Goal: Entertainment & Leisure: Consume media (video, audio)

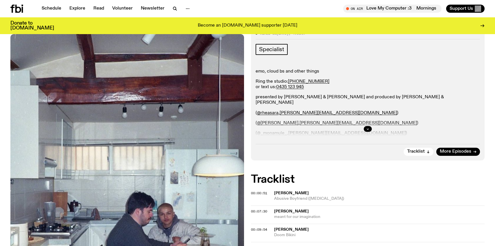
scroll to position [84, 0]
click at [366, 129] on button "button" at bounding box center [368, 129] width 8 height 6
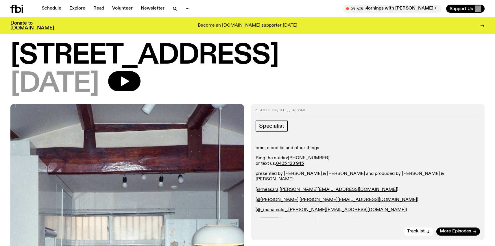
scroll to position [0, 0]
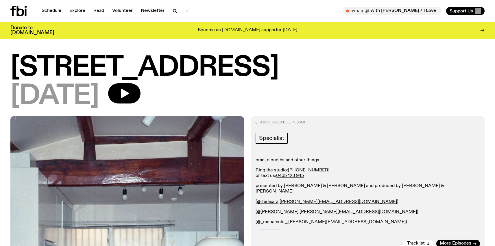
click at [23, 12] on icon at bounding box center [21, 11] width 8 height 10
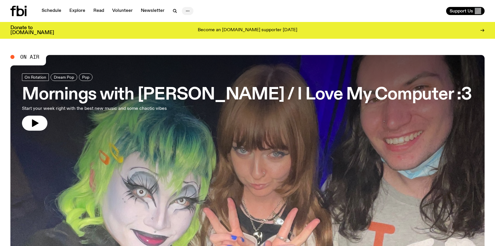
click at [186, 13] on icon "button" at bounding box center [187, 11] width 7 height 7
click at [186, 23] on link "About Us" at bounding box center [187, 23] width 29 height 8
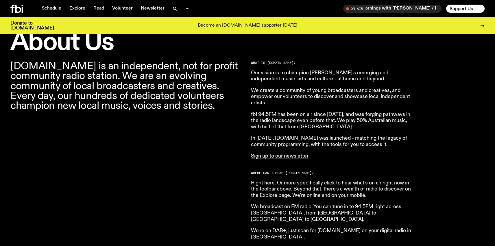
scroll to position [188, 0]
